Goal: Information Seeking & Learning: Find contact information

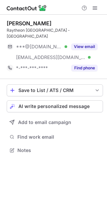
scroll to position [140, 107]
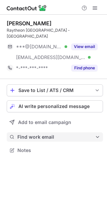
click at [95, 133] on button "Find work email" at bounding box center [55, 137] width 96 height 9
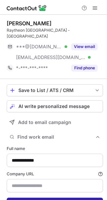
type input "**********"
click at [74, 198] on button "Find work email" at bounding box center [55, 203] width 96 height 11
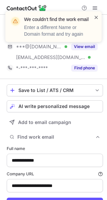
click at [95, 15] on span at bounding box center [95, 17] width 5 height 7
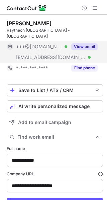
click at [86, 43] on button "View email" at bounding box center [84, 46] width 26 height 7
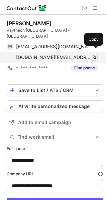
click at [94, 55] on span at bounding box center [93, 57] width 5 height 5
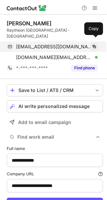
click at [93, 44] on span at bounding box center [93, 46] width 5 height 5
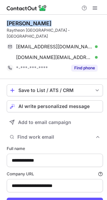
drag, startPoint x: 43, startPoint y: 26, endPoint x: 8, endPoint y: 17, distance: 36.4
click at [8, 17] on div "Kathleen Fish Raytheon Australia - Exmouth kathleenfish@protonmail.com Verified…" at bounding box center [55, 47] width 96 height 64
copy div "Kathleen Fish"
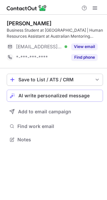
scroll to position [135, 107]
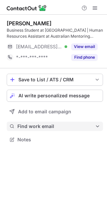
click at [96, 127] on span at bounding box center [97, 126] width 5 height 5
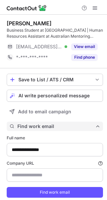
scroll to position [206, 102]
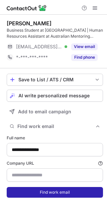
click at [79, 191] on button "Find work email" at bounding box center [55, 192] width 96 height 11
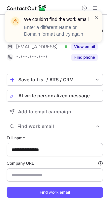
click at [95, 15] on span at bounding box center [95, 17] width 5 height 7
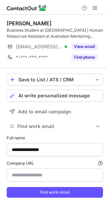
click at [87, 46] on button "View email" at bounding box center [84, 46] width 26 height 7
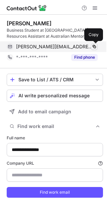
click at [93, 44] on span at bounding box center [93, 46] width 5 height 5
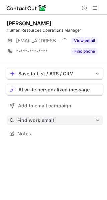
scroll to position [129, 107]
click at [92, 121] on span "Find work email" at bounding box center [55, 121] width 77 height 6
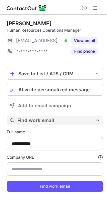
type input "**********"
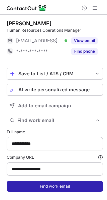
type input "**********"
click at [79, 188] on button "Find work email" at bounding box center [55, 186] width 96 height 11
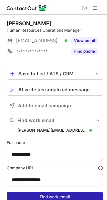
scroll to position [211, 102]
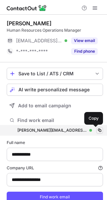
click at [97, 131] on span at bounding box center [99, 130] width 5 height 5
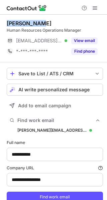
drag, startPoint x: 39, startPoint y: 24, endPoint x: 7, endPoint y: 20, distance: 32.7
click at [7, 20] on div "Alison Kent Human Resources Operations Manager ***@royalrehab.com.au Verified V…" at bounding box center [55, 39] width 96 height 48
copy div "Alison Kent"
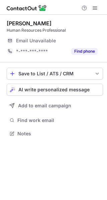
scroll to position [129, 107]
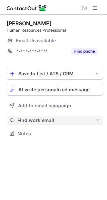
click at [97, 121] on span at bounding box center [97, 120] width 5 height 5
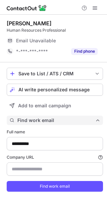
scroll to position [200, 102]
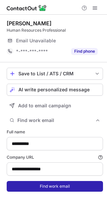
type input "**********"
click at [79, 187] on button "Find work email" at bounding box center [55, 186] width 96 height 11
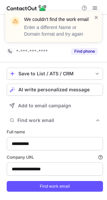
scroll to position [189, 102]
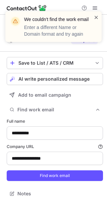
click at [95, 15] on span at bounding box center [95, 17] width 5 height 7
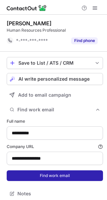
click at [73, 176] on button "Find work email" at bounding box center [55, 176] width 96 height 11
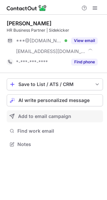
scroll to position [140, 107]
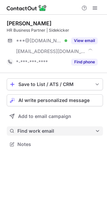
click at [91, 130] on span "Find work email" at bounding box center [55, 131] width 77 height 6
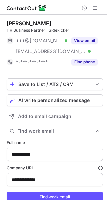
scroll to position [211, 102]
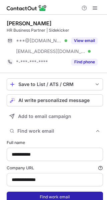
type input "**********"
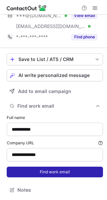
click at [78, 170] on button "Find work email" at bounding box center [55, 172] width 96 height 11
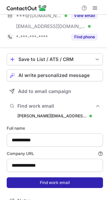
scroll to position [221, 102]
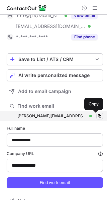
click at [97, 114] on span at bounding box center [99, 116] width 5 height 5
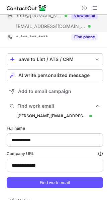
click at [87, 16] on button "View email" at bounding box center [84, 15] width 26 height 7
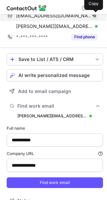
click at [94, 16] on span at bounding box center [93, 15] width 5 height 5
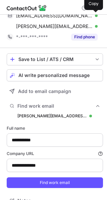
scroll to position [0, 0]
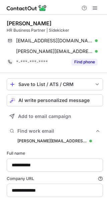
click at [48, 18] on div "Renée Merry HR Business Partner | Sidekicker renee_milic@hotmail.com Verified C…" at bounding box center [55, 44] width 96 height 58
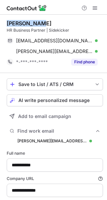
drag, startPoint x: 42, startPoint y: 20, endPoint x: 2, endPoint y: 16, distance: 40.3
click at [2, 16] on div "**********" at bounding box center [53, 125] width 107 height 221
copy div "Renée Merry"
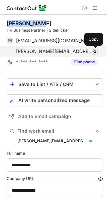
click at [92, 50] on span at bounding box center [93, 51] width 5 height 5
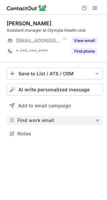
scroll to position [129, 107]
click at [79, 119] on span "Find work email" at bounding box center [55, 121] width 77 height 6
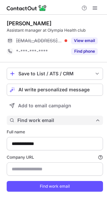
scroll to position [200, 102]
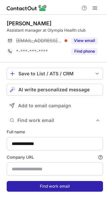
click at [64, 186] on button "Find work email" at bounding box center [55, 186] width 96 height 11
click at [64, 186] on span "Finding..." at bounding box center [54, 187] width 87 height 6
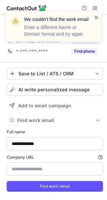
click at [94, 15] on span at bounding box center [95, 17] width 5 height 7
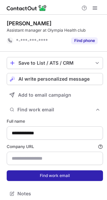
scroll to position [189, 102]
click at [66, 184] on form "**********" at bounding box center [55, 150] width 96 height 71
click at [69, 172] on button "Find work email" at bounding box center [55, 176] width 96 height 11
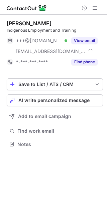
scroll to position [140, 107]
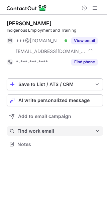
click at [90, 133] on span "Find work email" at bounding box center [55, 131] width 77 height 6
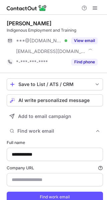
scroll to position [211, 102]
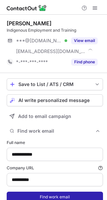
type input "**********"
click at [66, 197] on button "Find work email" at bounding box center [55, 197] width 96 height 11
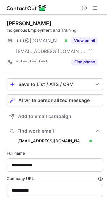
scroll to position [221, 102]
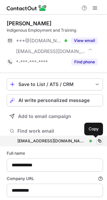
click at [97, 140] on span at bounding box center [99, 141] width 5 height 5
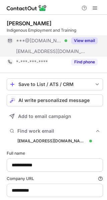
click at [84, 40] on button "View email" at bounding box center [84, 40] width 26 height 7
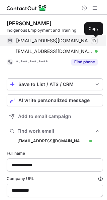
click at [92, 39] on span at bounding box center [93, 40] width 5 height 5
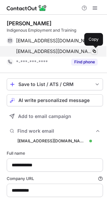
click at [94, 50] on span at bounding box center [93, 51] width 5 height 5
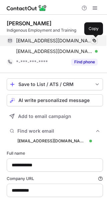
click at [94, 38] on span at bounding box center [93, 40] width 5 height 5
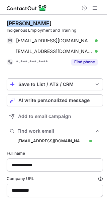
drag, startPoint x: 45, startPoint y: 26, endPoint x: 7, endPoint y: 18, distance: 39.4
click at [7, 18] on div "Jodie Ahwang Indigenous Employment and Training jodieahwang@gmail.com Verified …" at bounding box center [55, 44] width 96 height 58
copy div "Jodie Ahwang"
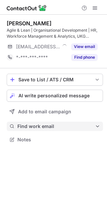
scroll to position [135, 107]
click at [97, 126] on span at bounding box center [97, 126] width 5 height 5
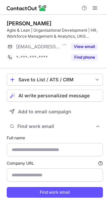
type input "**********"
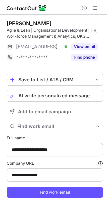
scroll to position [206, 102]
type input "**********"
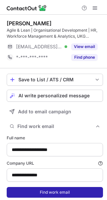
click at [79, 192] on button "Find work email" at bounding box center [55, 192] width 96 height 11
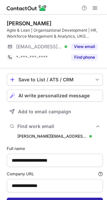
scroll to position [217, 102]
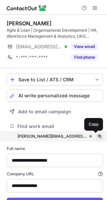
click at [97, 135] on span at bounding box center [99, 136] width 5 height 5
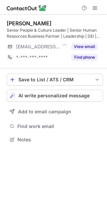
scroll to position [135, 107]
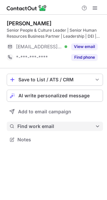
click at [87, 128] on span "Find work email" at bounding box center [55, 127] width 77 height 6
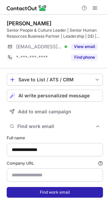
type input "**********"
click at [59, 190] on button "Find work email" at bounding box center [55, 192] width 96 height 11
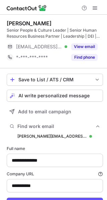
scroll to position [217, 102]
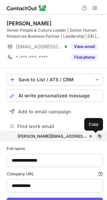
click at [96, 133] on button at bounding box center [99, 136] width 7 height 7
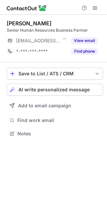
scroll to position [129, 107]
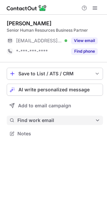
click at [95, 120] on span at bounding box center [97, 120] width 5 height 5
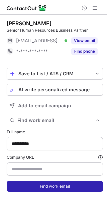
scroll to position [200, 102]
type input "**********"
click at [72, 185] on button "Find work email" at bounding box center [55, 186] width 96 height 11
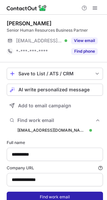
scroll to position [211, 102]
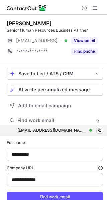
click at [91, 130] on div "mia_slater@tac.vic.gov.au mia_slater@tac.vic.gov.au Verified Copy" at bounding box center [55, 130] width 96 height 11
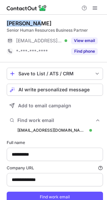
drag, startPoint x: 32, startPoint y: 23, endPoint x: 8, endPoint y: 19, distance: 24.4
click at [8, 19] on div "Mia Slater Senior Human Resources Business Partner ***@tac.vic.gov.au Verified …" at bounding box center [55, 39] width 96 height 48
copy div "Mia Slater"
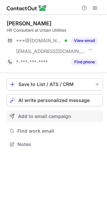
scroll to position [140, 107]
click at [96, 122] on button "Add to email campaign" at bounding box center [55, 117] width 96 height 12
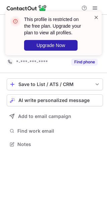
click at [95, 15] on span at bounding box center [95, 17] width 5 height 7
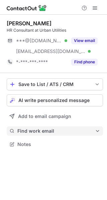
click at [95, 127] on button "Find work email" at bounding box center [55, 131] width 96 height 9
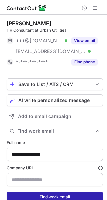
scroll to position [211, 102]
type input "**********"
click at [77, 197] on button "Find work email" at bounding box center [55, 197] width 96 height 11
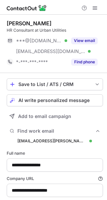
scroll to position [221, 102]
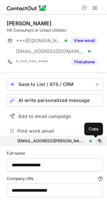
click at [97, 142] on span at bounding box center [99, 141] width 5 height 5
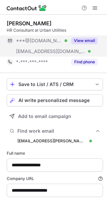
click at [77, 38] on button "View email" at bounding box center [84, 40] width 26 height 7
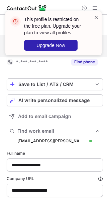
click at [95, 16] on span at bounding box center [95, 17] width 5 height 7
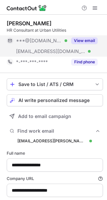
click at [86, 39] on button "View email" at bounding box center [84, 40] width 26 height 7
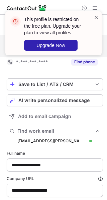
click at [95, 15] on span at bounding box center [95, 17] width 5 height 7
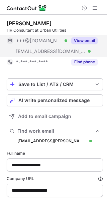
drag, startPoint x: 57, startPoint y: 24, endPoint x: 6, endPoint y: 18, distance: 52.1
click at [6, 18] on div "**********" at bounding box center [53, 125] width 107 height 221
copy div "Amritha Sheshadri"
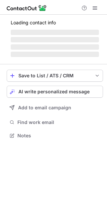
scroll to position [131, 107]
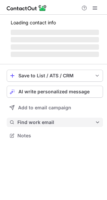
click at [68, 120] on span "Find work email" at bounding box center [55, 123] width 77 height 6
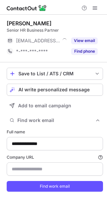
scroll to position [200, 102]
type input "**********"
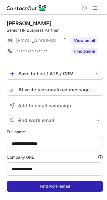
click at [73, 186] on button "Find work email" at bounding box center [55, 186] width 96 height 11
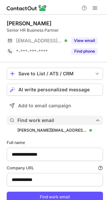
scroll to position [211, 102]
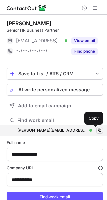
click at [97, 129] on span at bounding box center [99, 130] width 5 height 5
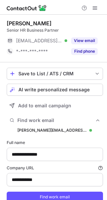
drag, startPoint x: 47, startPoint y: 24, endPoint x: 6, endPoint y: 24, distance: 41.4
click at [6, 24] on div "**********" at bounding box center [53, 120] width 107 height 211
copy div "Adrian Richards"
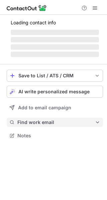
scroll to position [131, 107]
